Goal: Task Accomplishment & Management: Use online tool/utility

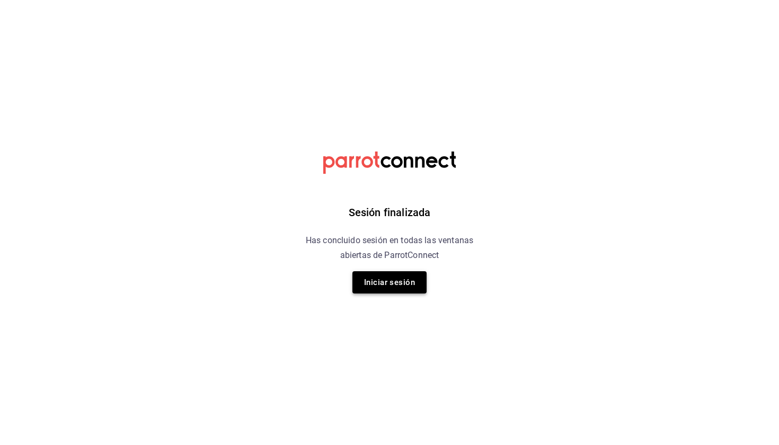
click at [407, 285] on button "Iniciar sesión" at bounding box center [390, 282] width 74 height 22
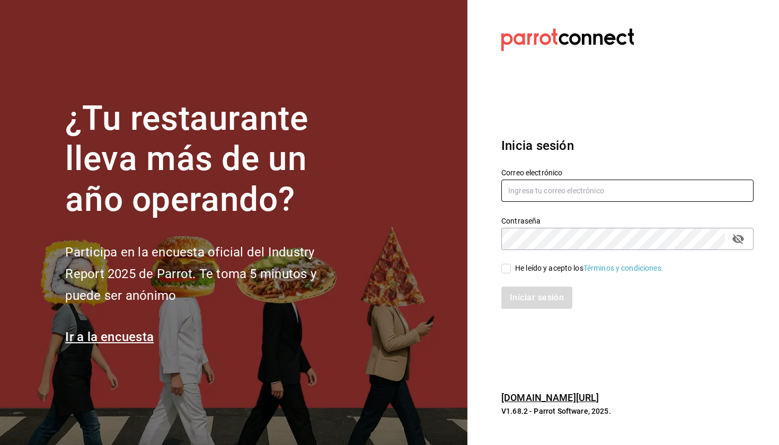
type input "laumoreno2919@gmail.com"
click at [510, 272] on input "He leído y acepto los Términos y condiciones." at bounding box center [507, 269] width 10 height 10
checkbox input "true"
click at [521, 297] on button "Iniciar sesión" at bounding box center [537, 298] width 71 height 22
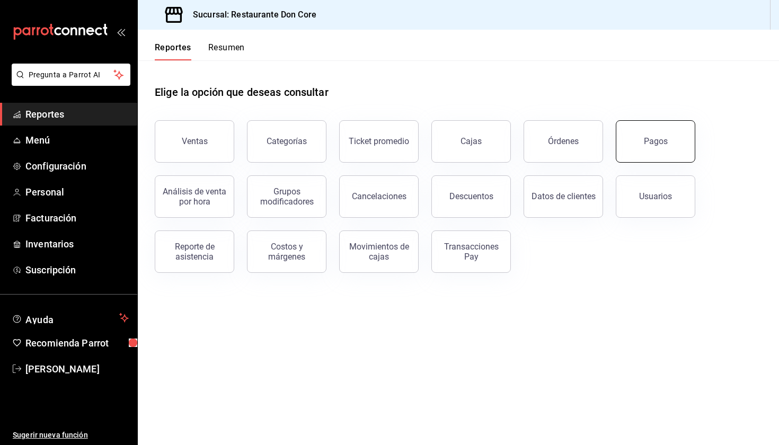
click at [661, 145] on div "Pagos" at bounding box center [656, 141] width 24 height 10
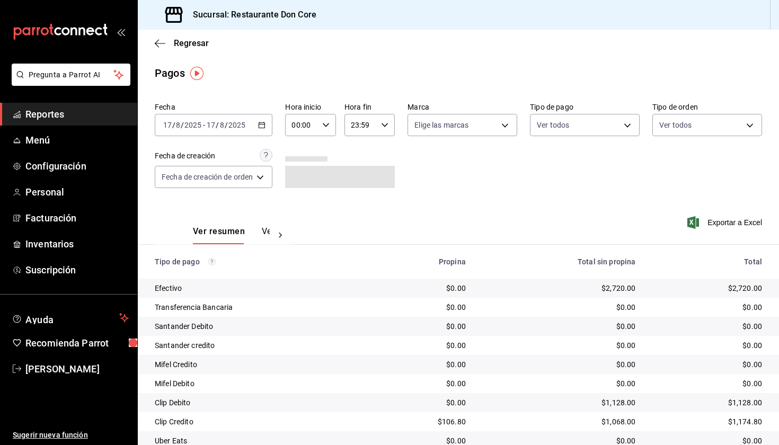
click at [265, 128] on \(Stroke\) "button" at bounding box center [262, 125] width 6 height 6
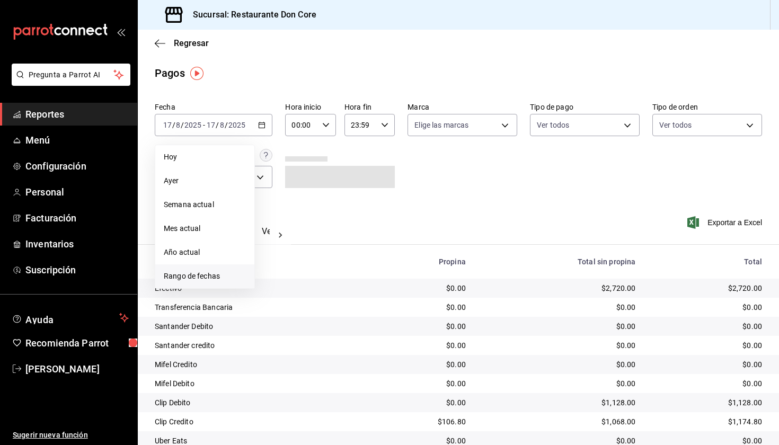
click at [213, 278] on span "Rango de fechas" at bounding box center [205, 276] width 82 height 11
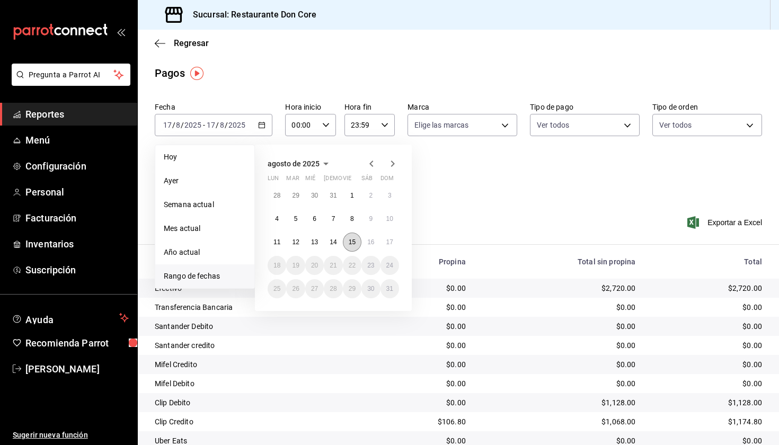
click at [352, 242] on abbr "15" at bounding box center [352, 242] width 7 height 7
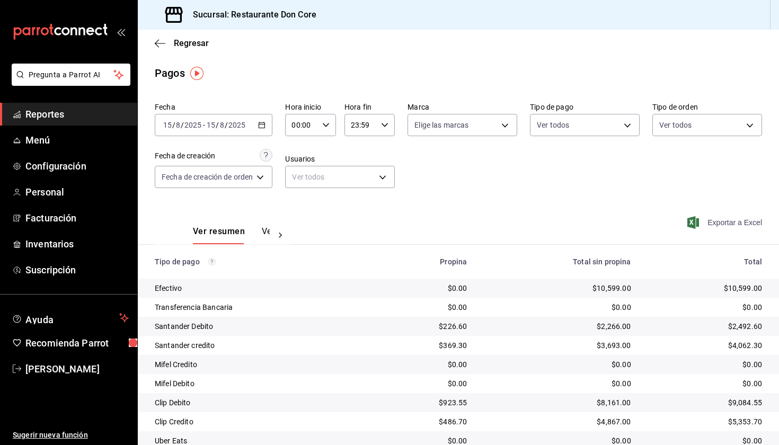
click at [726, 223] on span "Exportar a Excel" at bounding box center [726, 222] width 73 height 13
